Goal: Find specific page/section: Find specific page/section

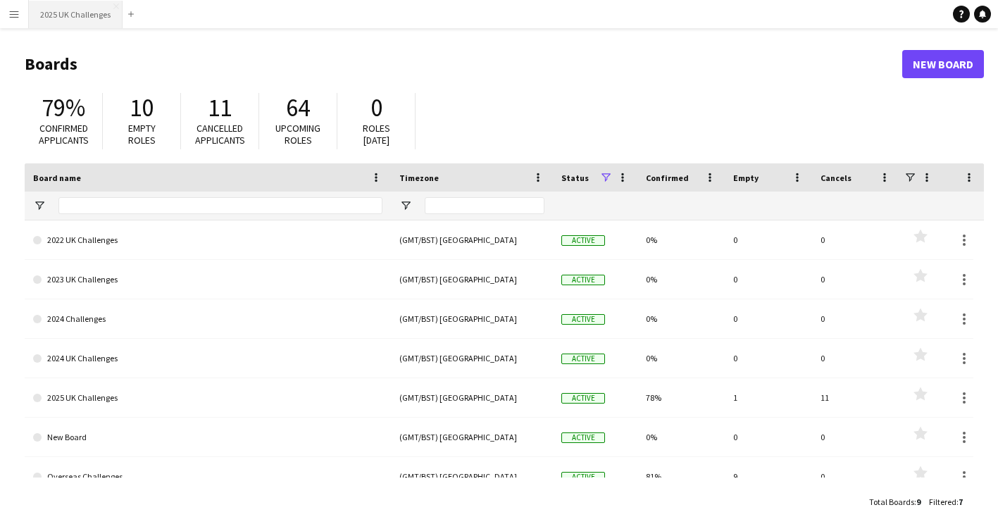
click at [64, 17] on button "2025 UK Challenges Close" at bounding box center [76, 14] width 94 height 27
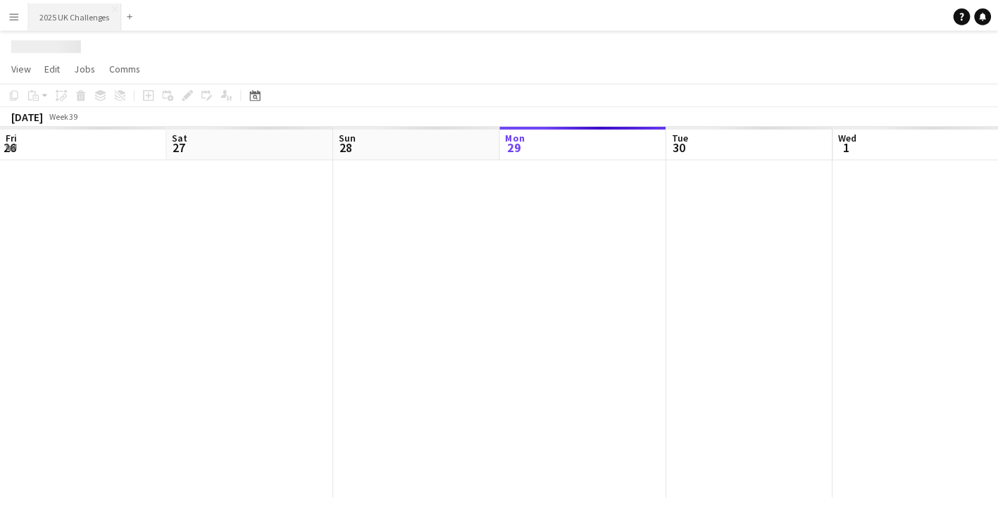
scroll to position [0, 337]
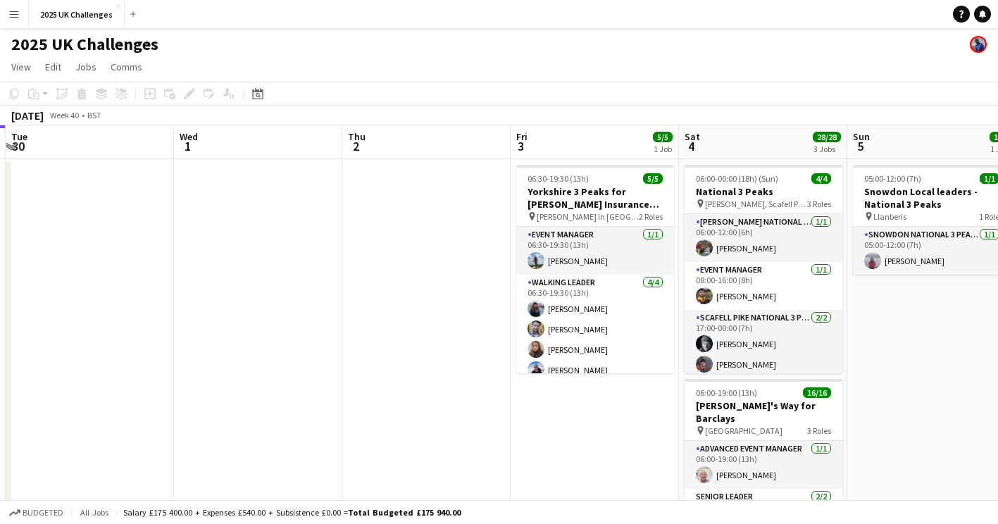
drag, startPoint x: 441, startPoint y: 331, endPoint x: 142, endPoint y: 338, distance: 298.8
click at [142, 339] on app-calendar-viewport "Sat 27 11/11 2 Jobs Sun 28 1/1 1 Job Mon 29 Tue 30 Wed 1 Thu 2 Fri 3 5/5 1 Job …" at bounding box center [499, 509] width 998 height 769
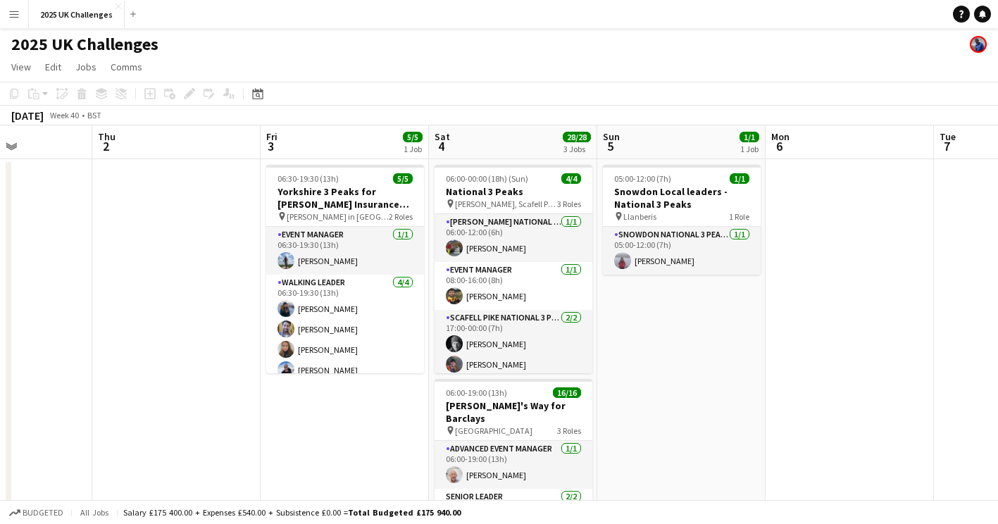
drag, startPoint x: 299, startPoint y: 343, endPoint x: 84, endPoint y: 349, distance: 214.9
click at [84, 349] on app-calendar-viewport "Mon 29 Tue 30 Wed 1 Thu 2 Fri 3 5/5 1 Job Sat 4 28/28 3 Jobs Sun 5 1/1 1 Job Mo…" at bounding box center [499, 509] width 998 height 769
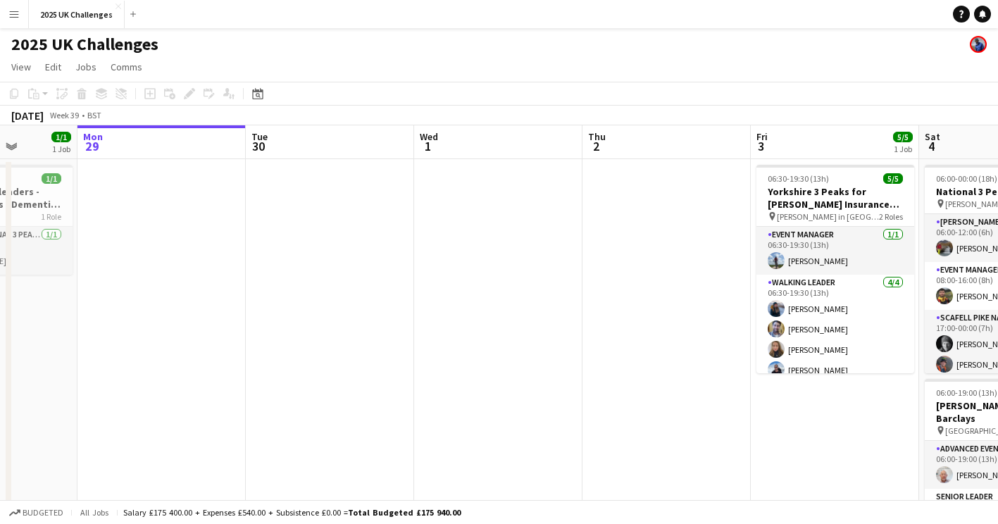
drag, startPoint x: 207, startPoint y: 349, endPoint x: 527, endPoint y: 385, distance: 321.8
click at [742, 363] on app-calendar-viewport "Fri 26 Sat 27 11/11 2 Jobs Sun 28 1/1 1 Job Mon 29 Tue 30 Wed 1 Thu 2 Fri 3 5/5…" at bounding box center [499, 509] width 998 height 769
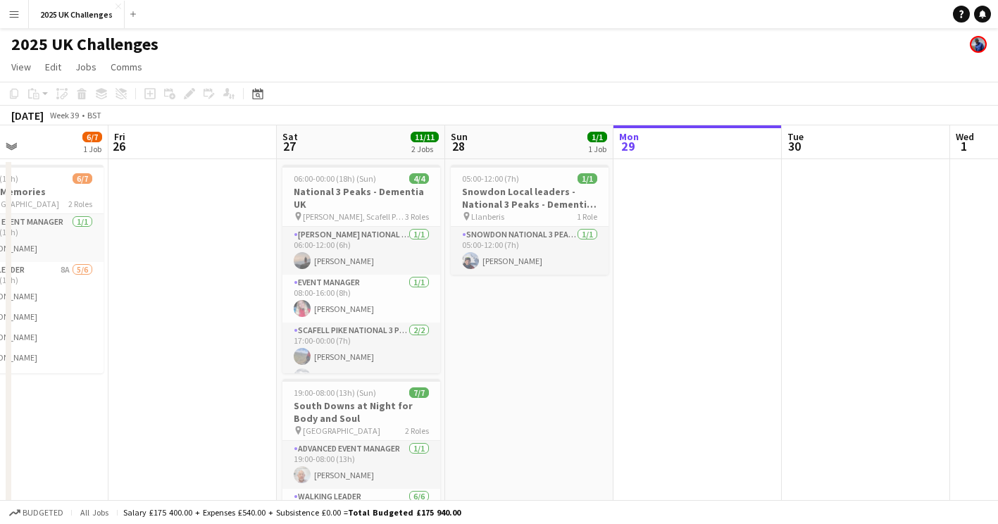
scroll to position [0, 394]
drag, startPoint x: 527, startPoint y: 385, endPoint x: 898, endPoint y: 379, distance: 371.3
click at [898, 379] on app-calendar-viewport "Tue 23 Wed 24 Thu 25 6/7 1 Job Fri 26 Sat 27 11/11 2 Jobs Sun 28 1/1 1 Job Mon …" at bounding box center [499, 509] width 998 height 769
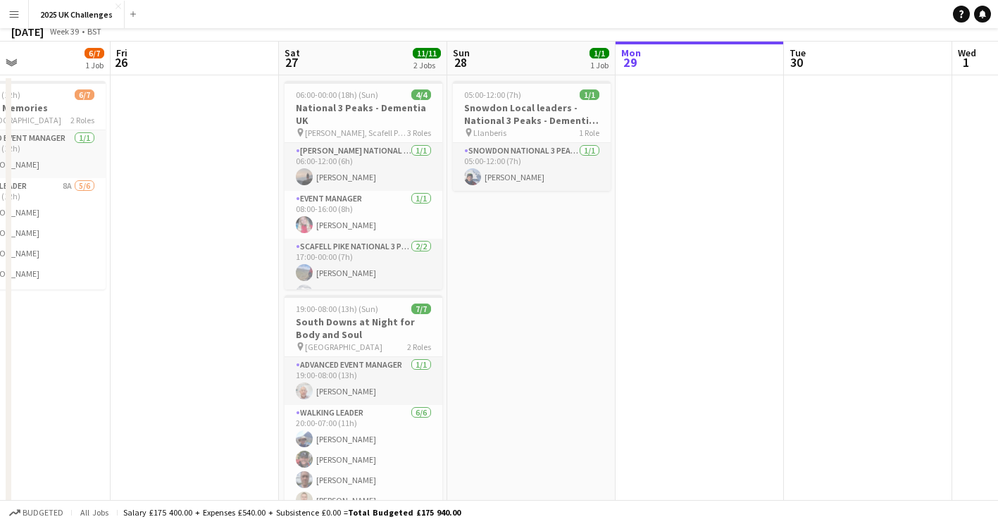
scroll to position [0, 0]
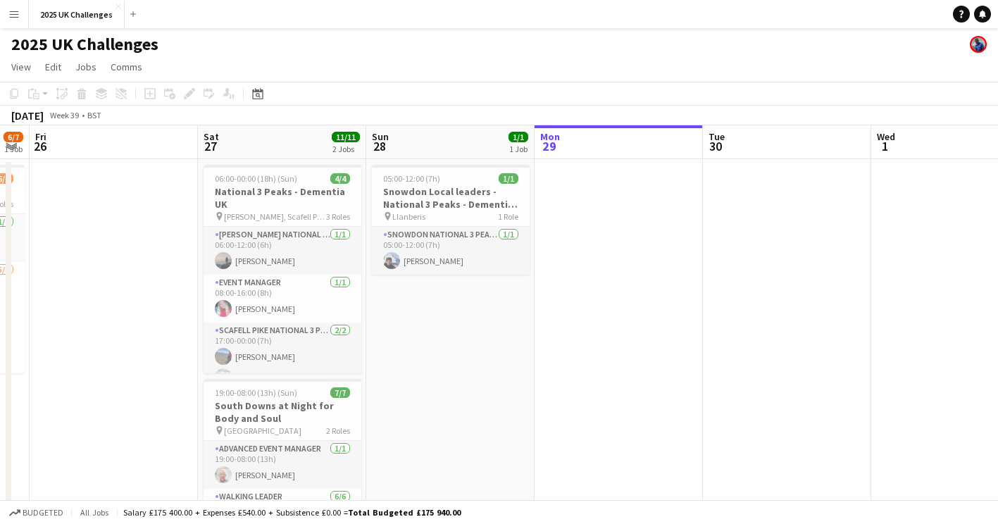
drag, startPoint x: 707, startPoint y: 349, endPoint x: 479, endPoint y: 363, distance: 228.7
click at [479, 363] on app-calendar-viewport "Tue 23 Wed 24 Thu 25 6/7 1 Job Fri 26 Sat 27 11/11 2 Jobs Sun 28 1/1 1 Job Mon …" at bounding box center [499, 509] width 998 height 769
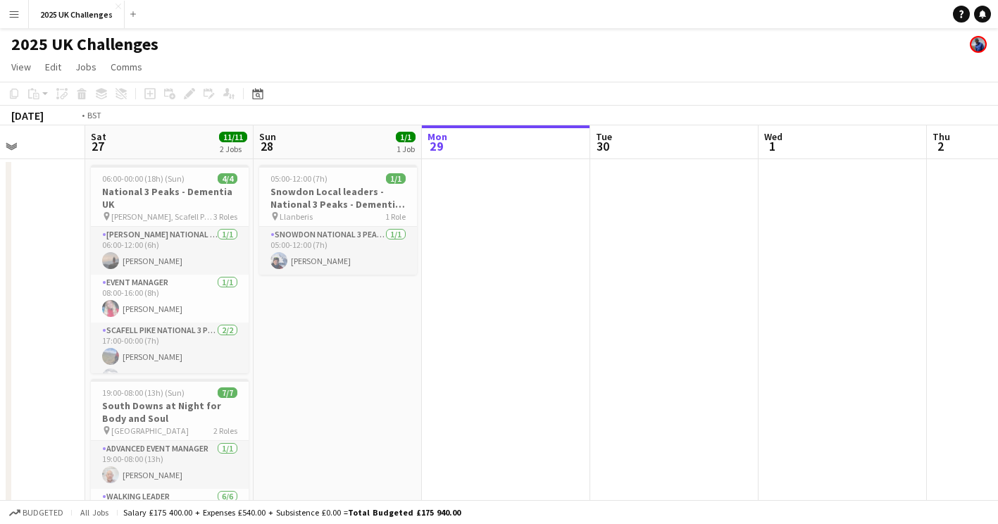
drag, startPoint x: 683, startPoint y: 369, endPoint x: 278, endPoint y: 367, distance: 405.0
click at [270, 371] on app-calendar-viewport "Wed 24 Thu 25 6/7 1 Job Fri 26 Sat 27 11/11 2 Jobs Sun 28 1/1 1 Job Mon 29 Tue …" at bounding box center [499, 509] width 998 height 769
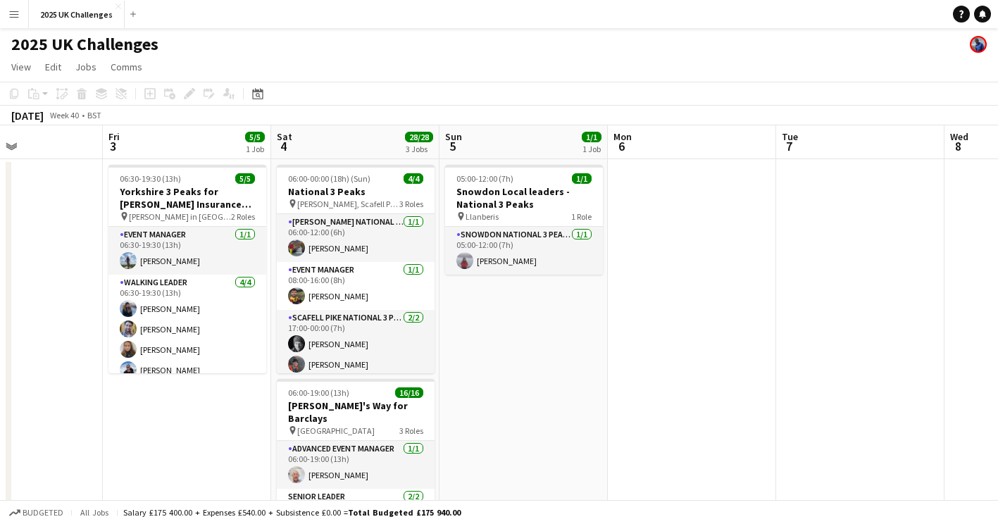
scroll to position [0, 446]
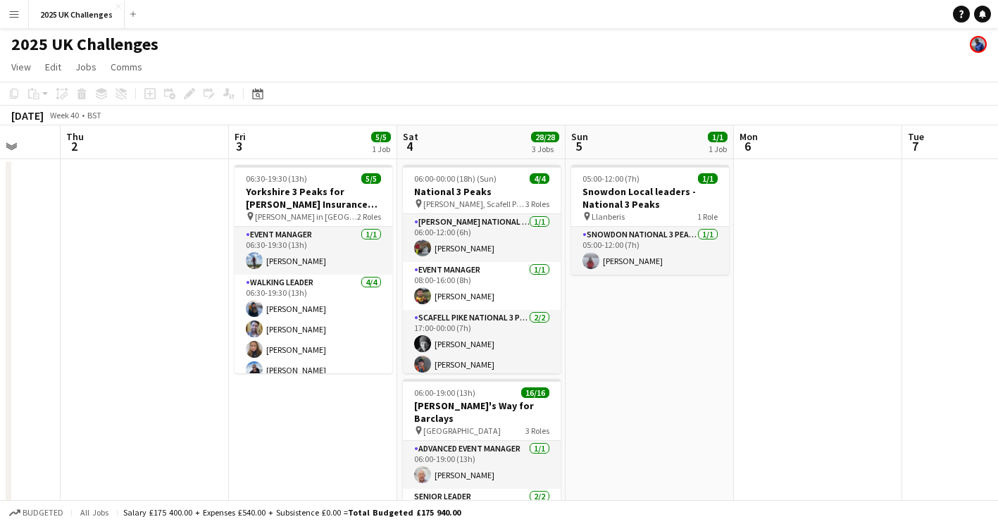
drag, startPoint x: 431, startPoint y: 359, endPoint x: 81, endPoint y: 371, distance: 350.3
click at [82, 371] on app-calendar-viewport "Mon 29 Tue 30 Wed 1 Thu 2 Fri 3 5/5 1 Job Sat 4 28/28 3 Jobs Sun 5 1/1 1 Job Mo…" at bounding box center [499, 509] width 998 height 769
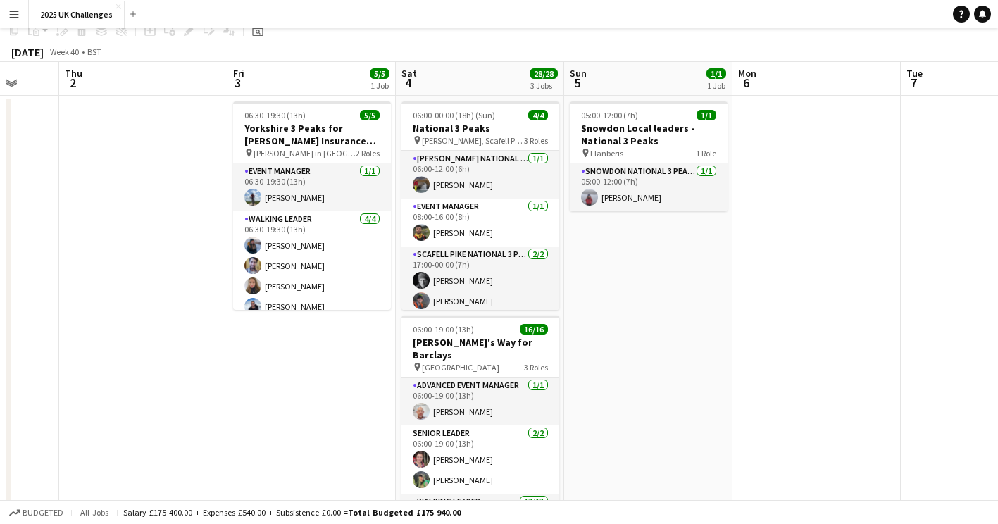
scroll to position [0, 0]
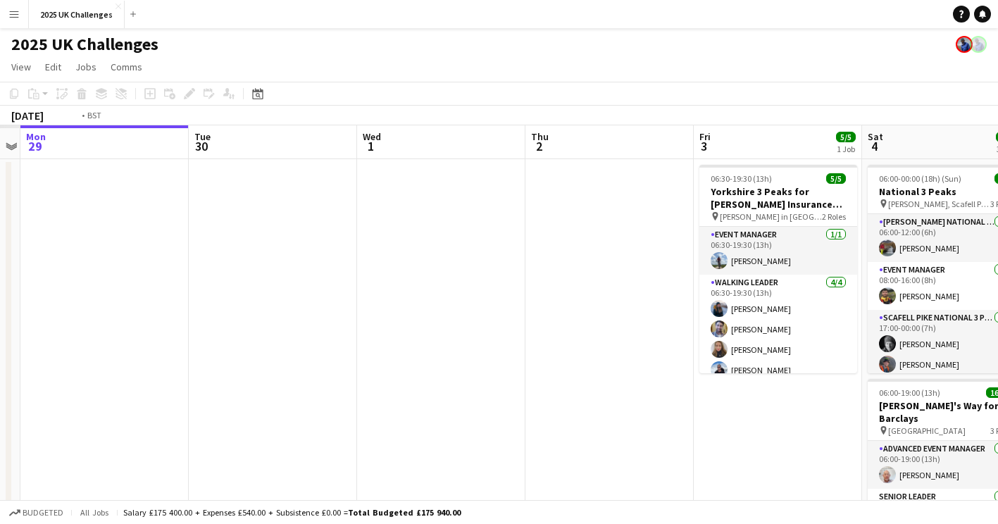
drag, startPoint x: 344, startPoint y: 242, endPoint x: 408, endPoint y: 256, distance: 65.6
click at [742, 232] on app-calendar-viewport "Sat 27 Sun 28 Mon 29 Tue 30 Wed 1 Thu 2 Fri 3 5/5 1 Job Sat 4 28/28 3 Jobs Sun …" at bounding box center [499, 509] width 998 height 769
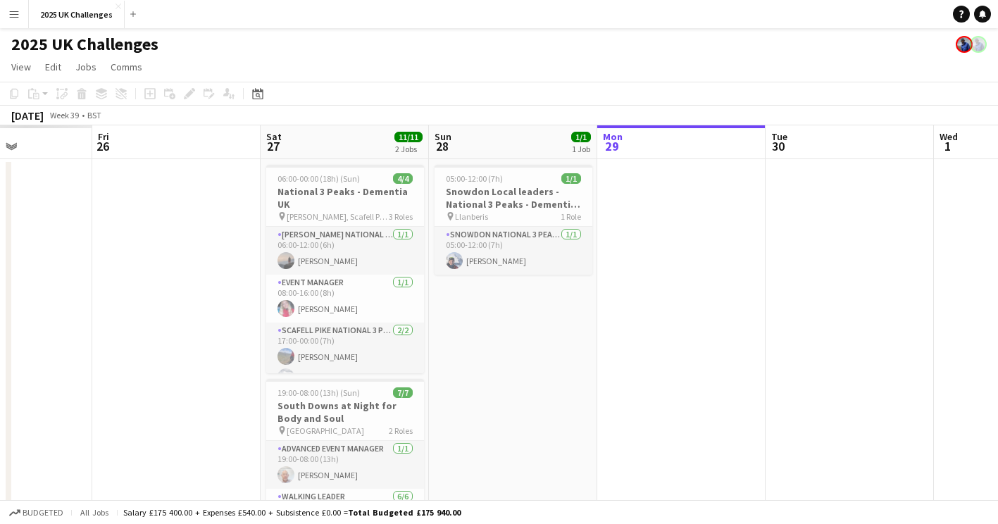
drag, startPoint x: 469, startPoint y: 276, endPoint x: 904, endPoint y: 292, distance: 435.6
click at [904, 292] on app-calendar-viewport "Tue 23 Wed 24 Thu 25 Fri 26 Sat 27 11/11 2 Jobs Sun 28 1/1 1 Job Mon 29 Tue 30 …" at bounding box center [499, 509] width 998 height 769
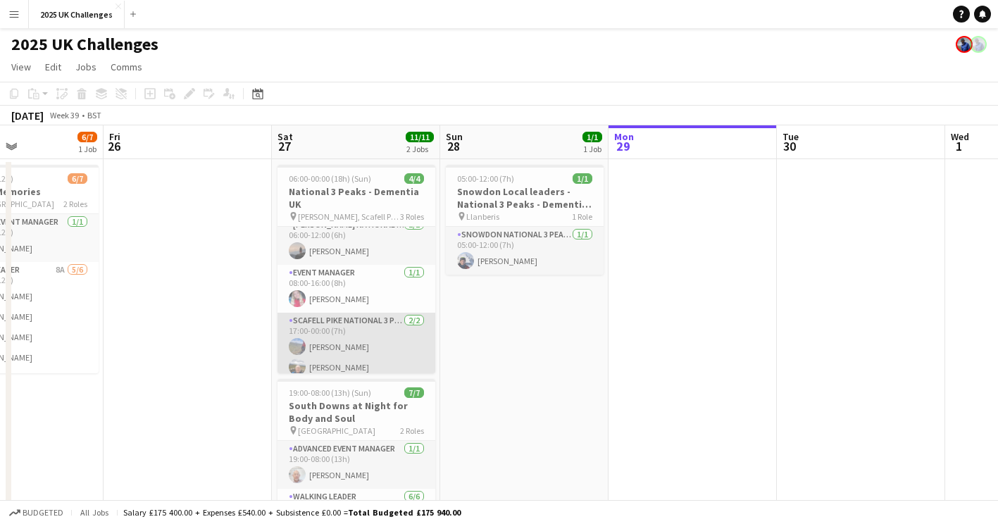
scroll to position [18, 0]
click at [320, 336] on app-card-role "Scafell Pike National 3 Peaks Walking Leader [DATE] 17:00-00:00 (7h) [PERSON_NA…" at bounding box center [357, 339] width 158 height 68
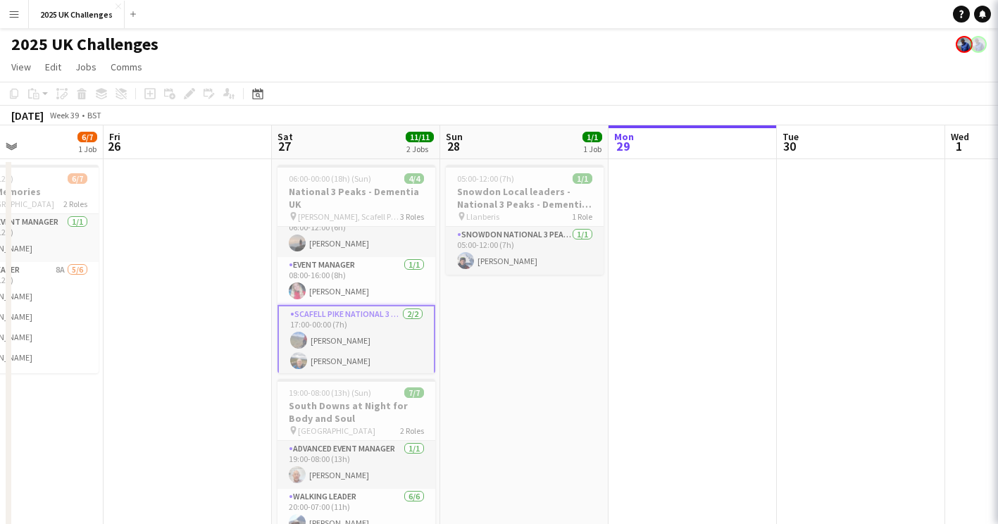
scroll to position [0, 403]
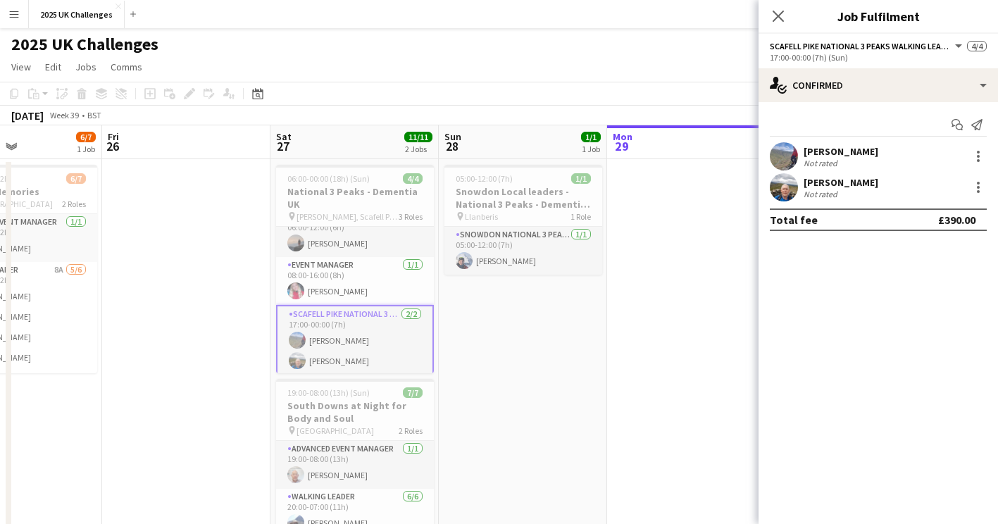
click at [793, 146] on app-user-avatar at bounding box center [784, 156] width 28 height 28
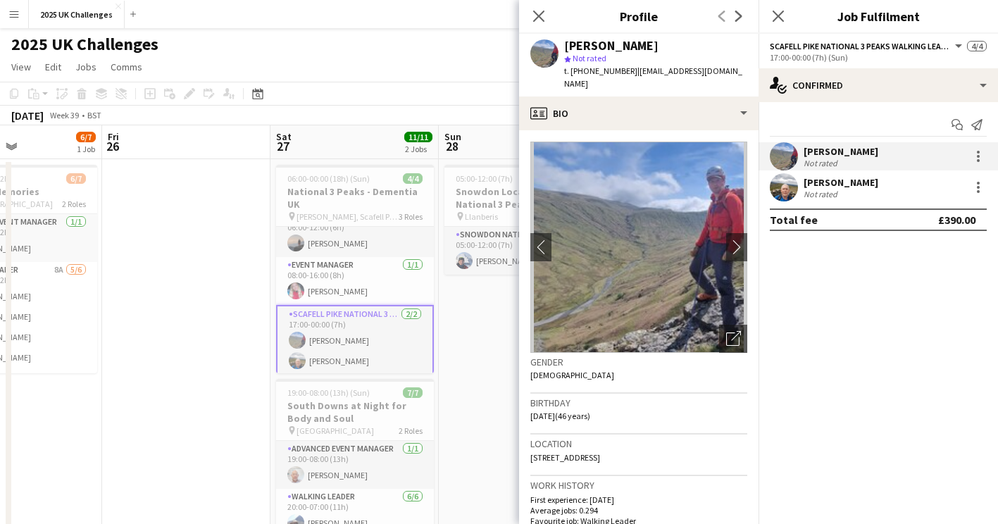
click at [782, 196] on app-user-avatar at bounding box center [784, 187] width 28 height 28
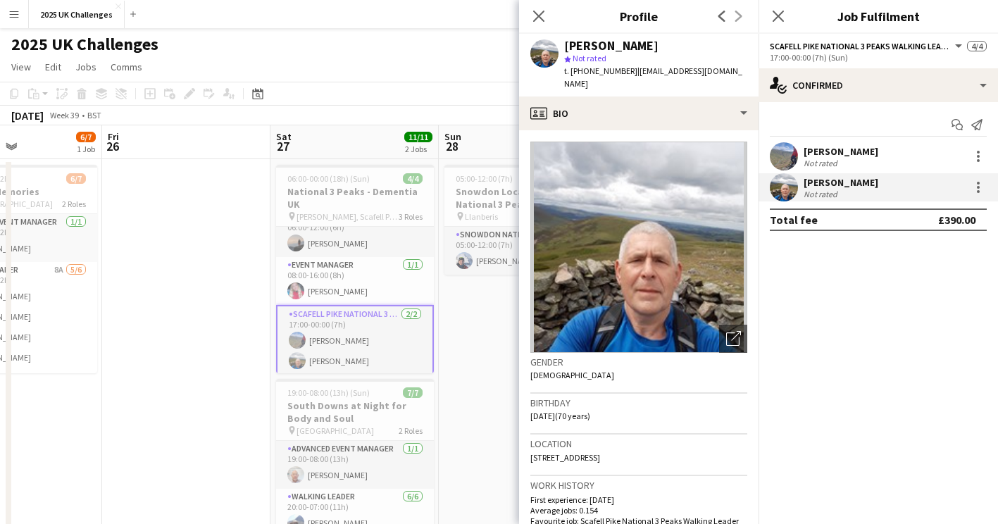
click at [782, 161] on app-user-avatar at bounding box center [784, 156] width 28 height 28
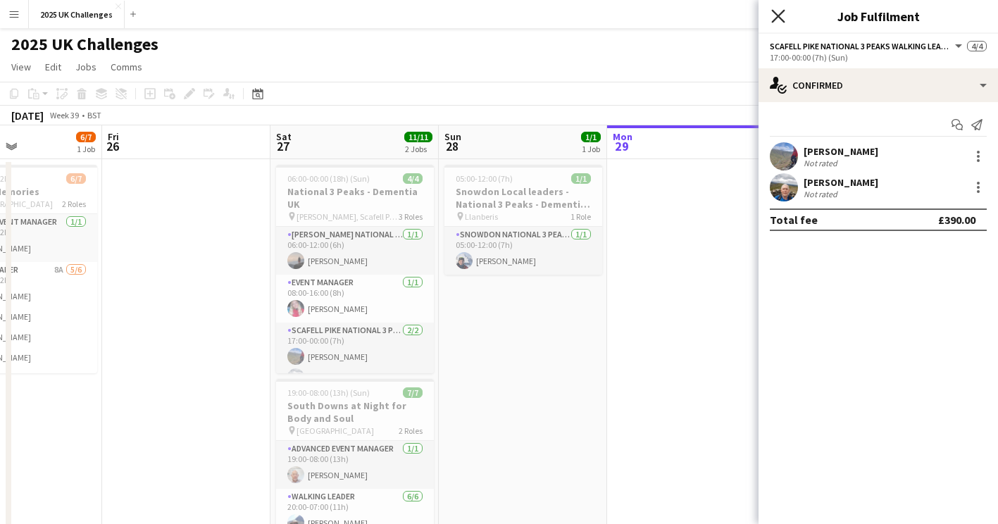
click at [783, 15] on icon "Close pop-in" at bounding box center [777, 15] width 13 height 13
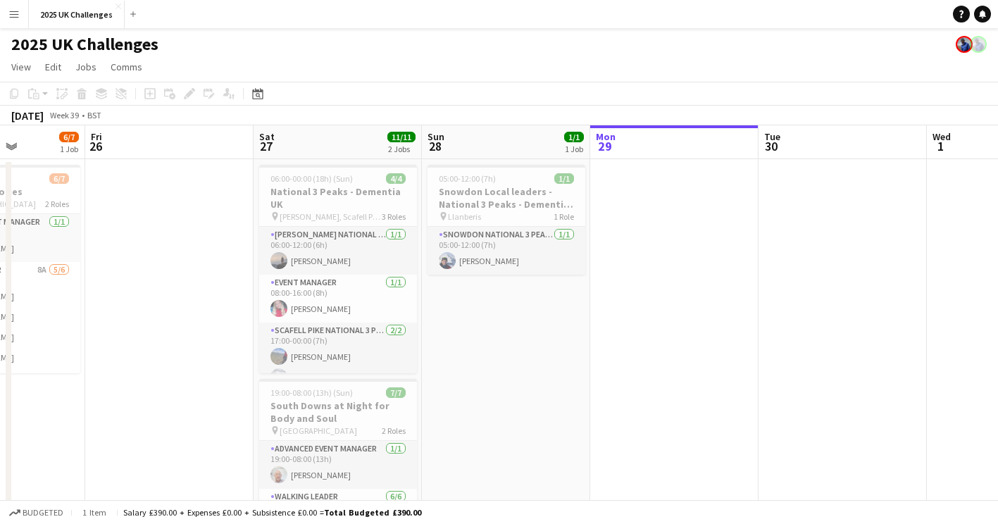
drag, startPoint x: 697, startPoint y: 390, endPoint x: 337, endPoint y: 375, distance: 359.6
click at [337, 375] on app-calendar-viewport "Tue 23 Wed 24 Thu 25 6/7 1 Job Fri 26 Sat 27 11/11 2 Jobs Sun 28 1/1 1 Job Mon …" at bounding box center [499, 402] width 998 height 555
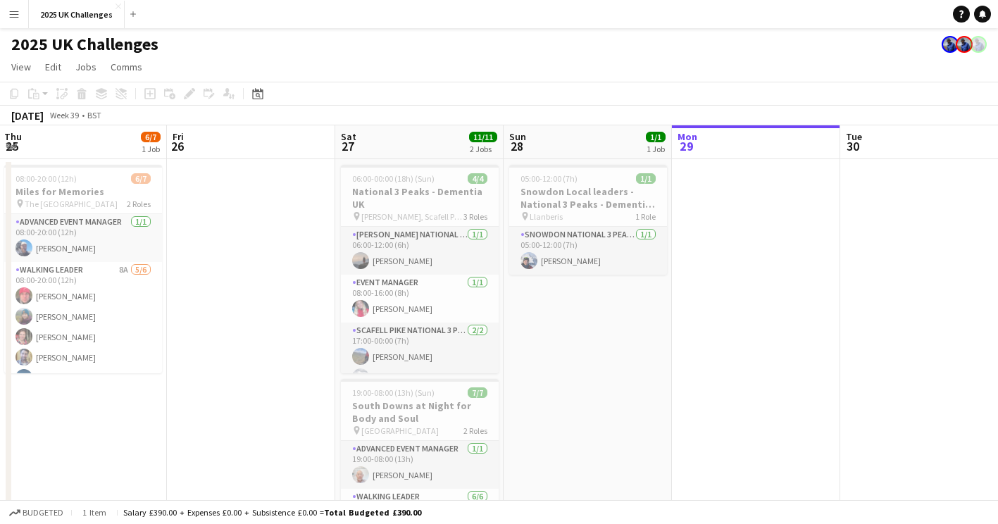
scroll to position [0, 323]
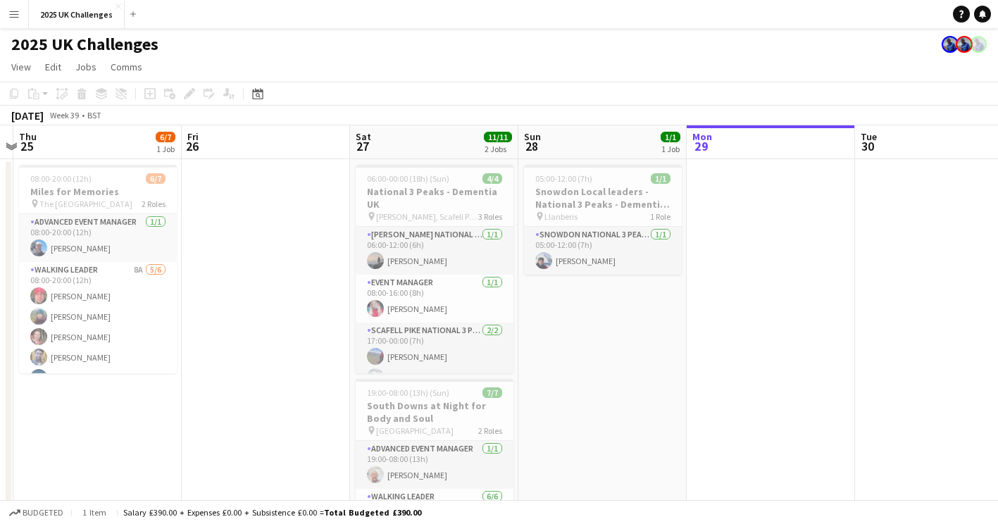
drag, startPoint x: 404, startPoint y: 347, endPoint x: 843, endPoint y: 387, distance: 440.7
click at [843, 387] on app-calendar-viewport "Tue 23 Wed 24 Thu 25 6/7 1 Job Fri 26 Sat 27 11/11 2 Jobs Sun 28 1/1 1 Job Mon …" at bounding box center [499, 509] width 998 height 769
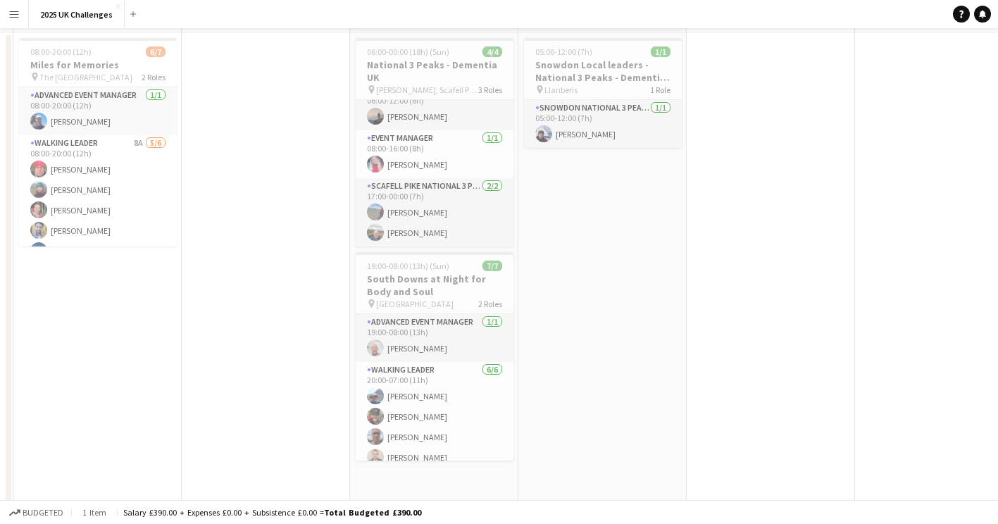
scroll to position [0, 0]
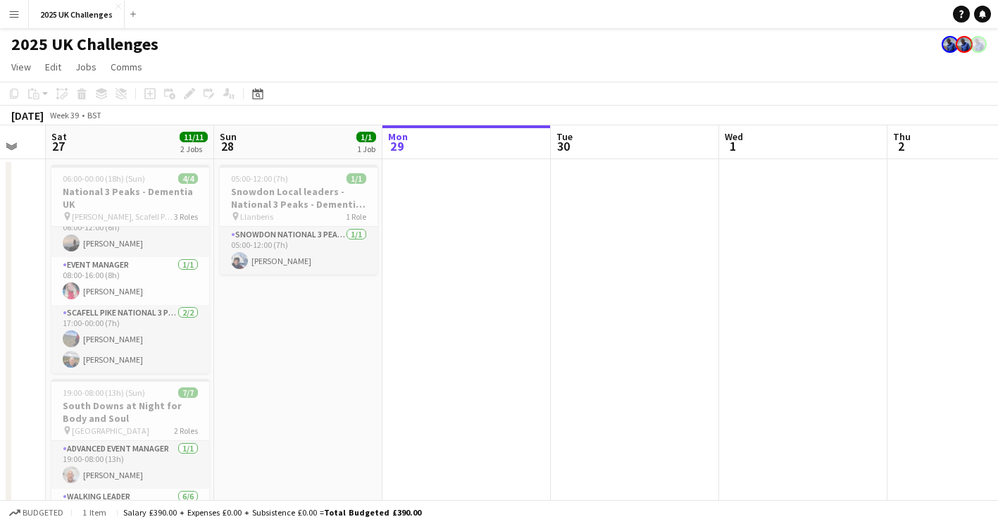
drag, startPoint x: 733, startPoint y: 348, endPoint x: 311, endPoint y: 328, distance: 422.4
click at [257, 335] on app-calendar-viewport "Wed 24 Thu 25 6/7 1 Job Fri 26 Sat 27 11/11 2 Jobs Sun 28 1/1 1 Job Mon 29 Tue …" at bounding box center [499, 509] width 998 height 769
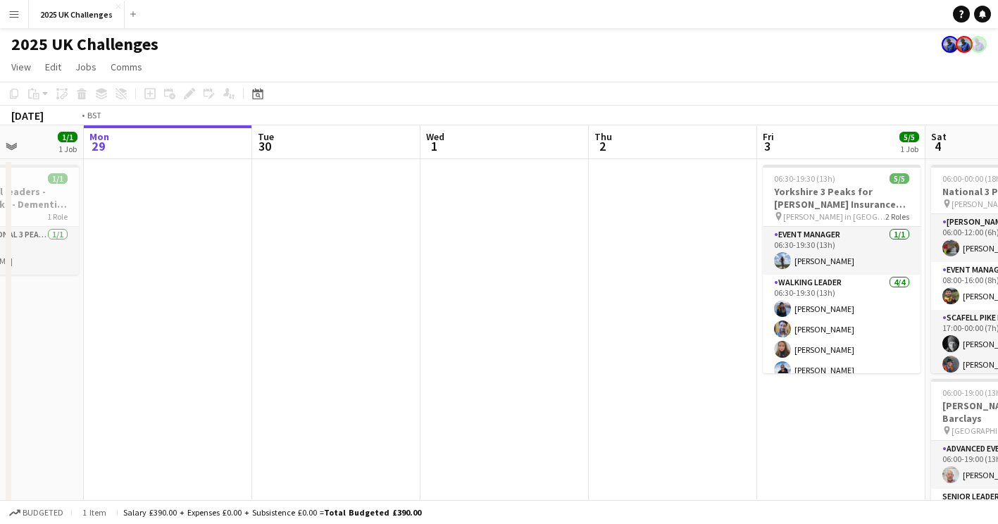
drag, startPoint x: 138, startPoint y: 341, endPoint x: 45, endPoint y: 329, distance: 93.7
click at [22, 334] on app-calendar-viewport "Fri 26 Sat 27 11/11 2 Jobs Sun 28 1/1 1 Job Mon 29 Tue 30 Wed 1 Thu 2 Fri 3 5/5…" at bounding box center [499, 509] width 998 height 769
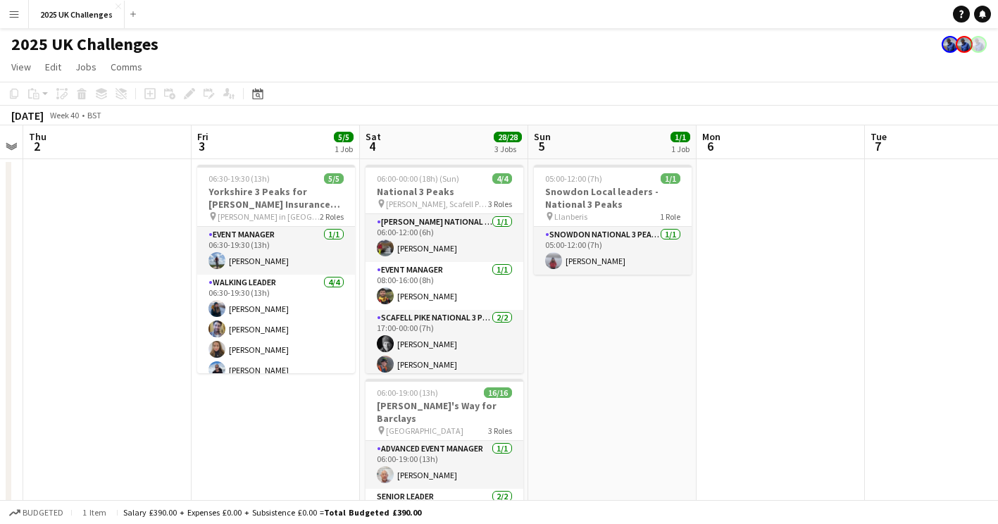
scroll to position [0, 309]
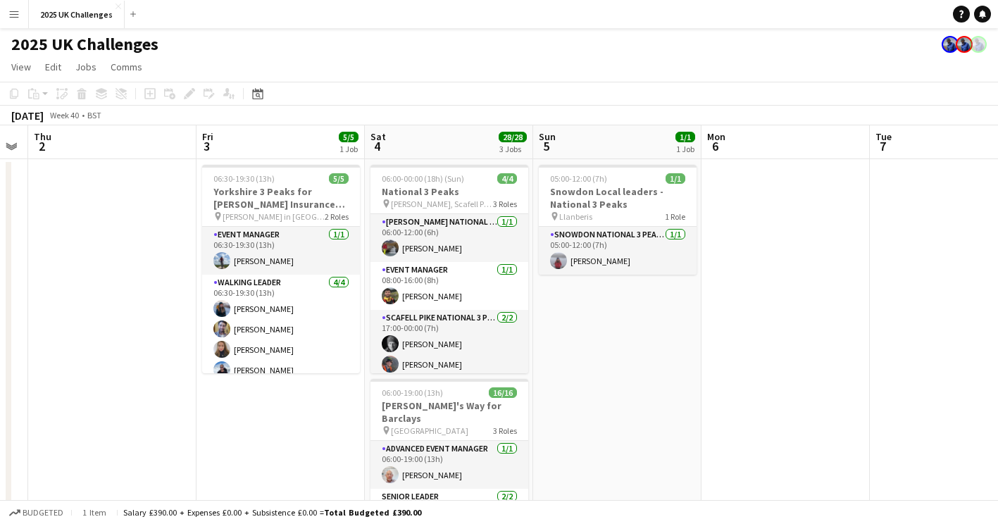
drag, startPoint x: 515, startPoint y: 438, endPoint x: 323, endPoint y: 395, distance: 197.0
click at [323, 395] on app-calendar-viewport "Tue 30 Wed 1 Thu 2 Fri 3 5/5 1 Job Sat 4 28/28 3 Jobs Sun 5 1/1 1 Job Mon 6 Tue…" at bounding box center [499, 509] width 998 height 769
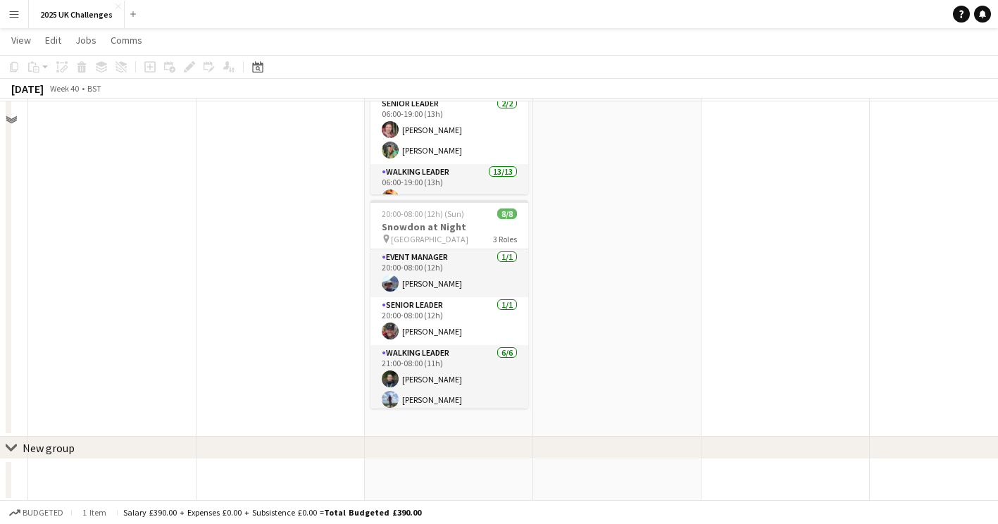
scroll to position [393, 0]
